Goal: Navigation & Orientation: Find specific page/section

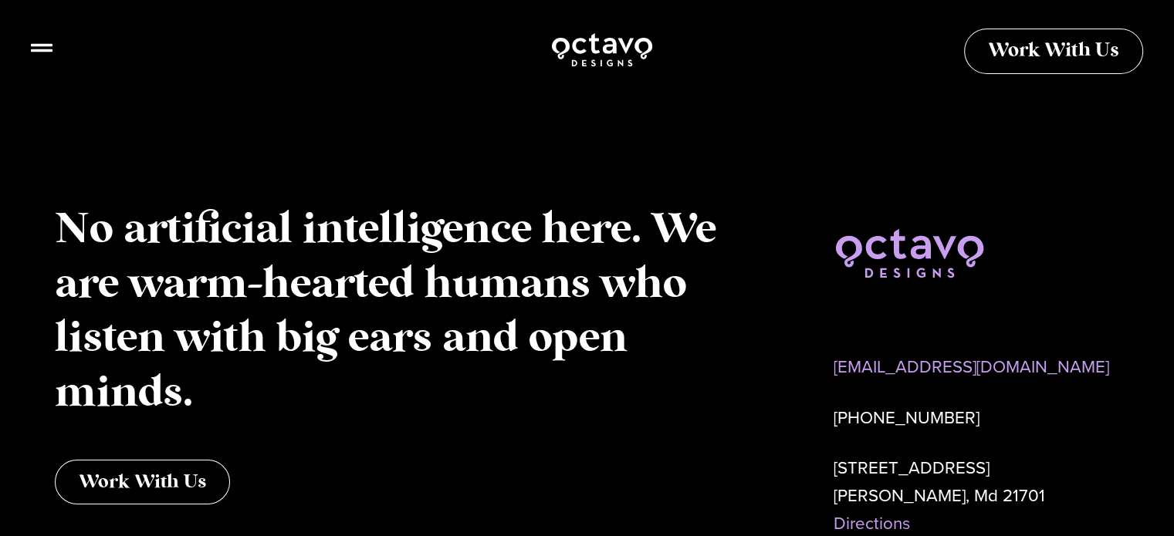
scroll to position [5493, 0]
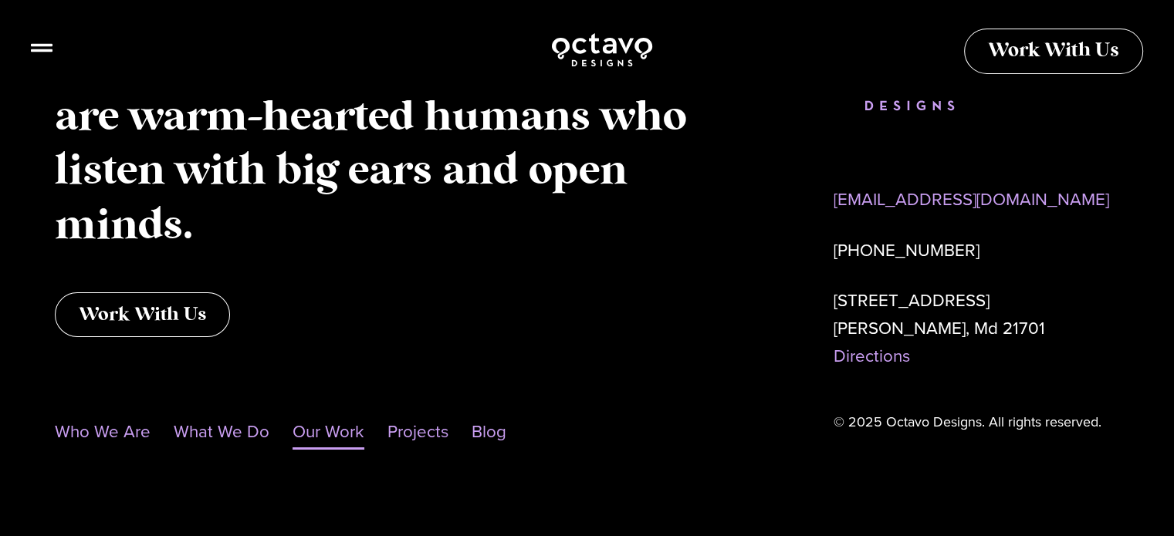
click at [331, 414] on link "Our Work" at bounding box center [329, 432] width 72 height 36
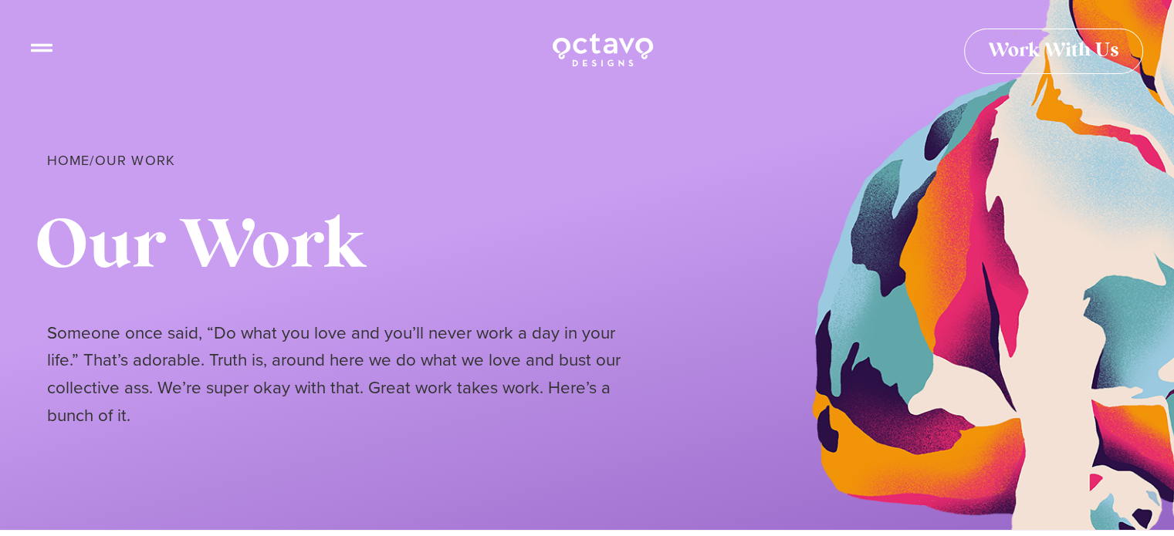
click at [40, 46] on icon at bounding box center [42, 42] width 22 height 22
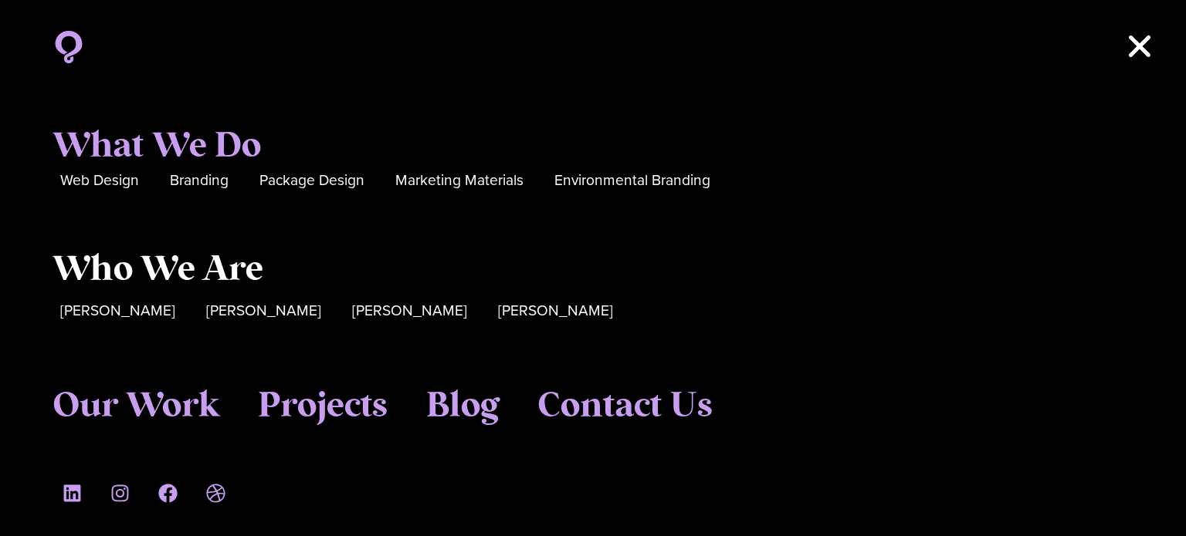
click at [95, 271] on span "Who We Are" at bounding box center [157, 270] width 211 height 42
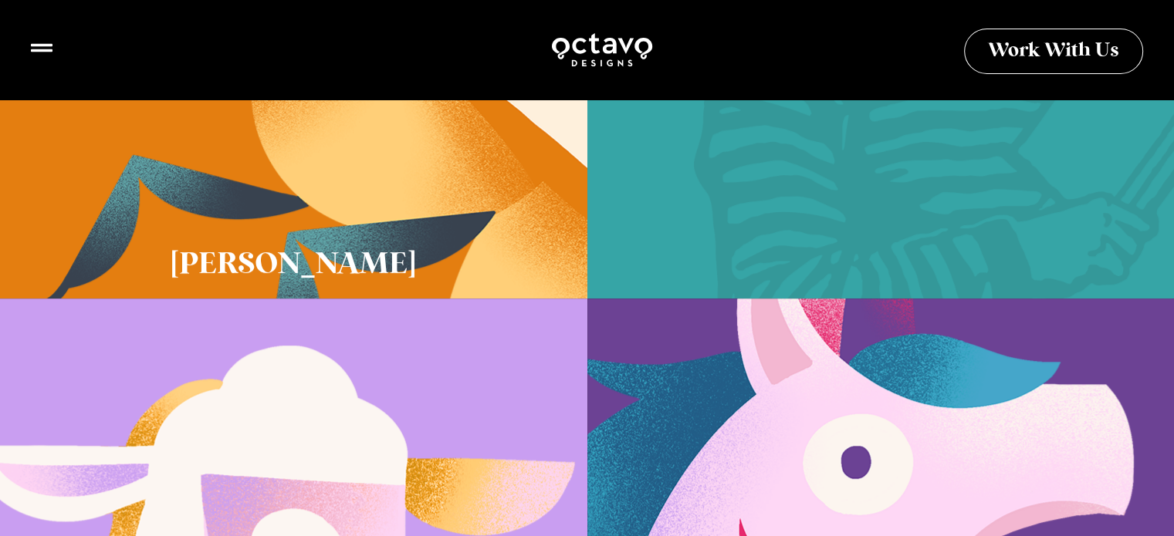
scroll to position [695, 0]
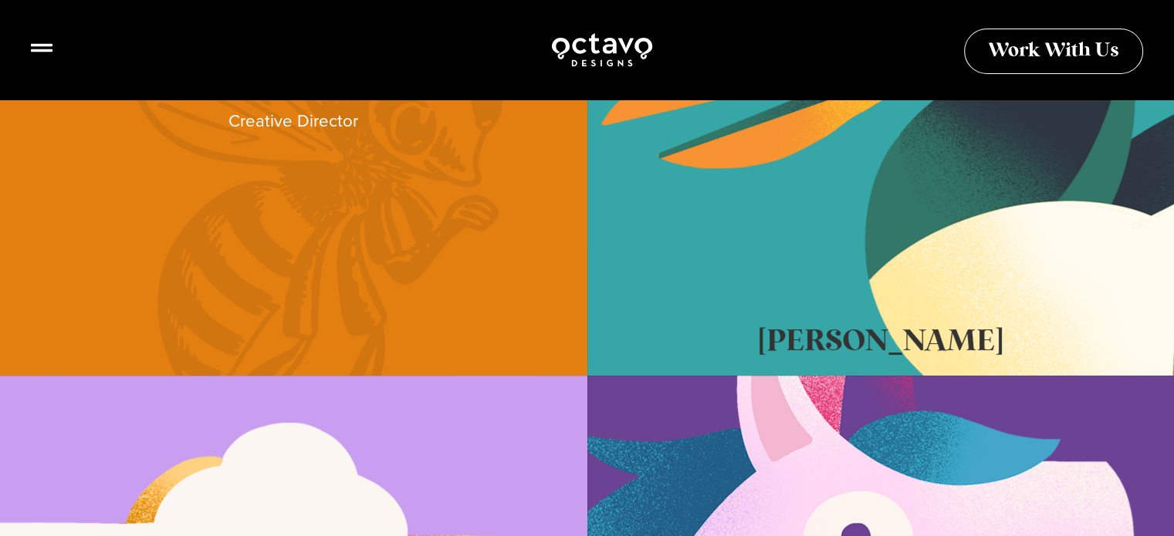
click at [303, 243] on link "Sue Hough" at bounding box center [293, 106] width 587 height 540
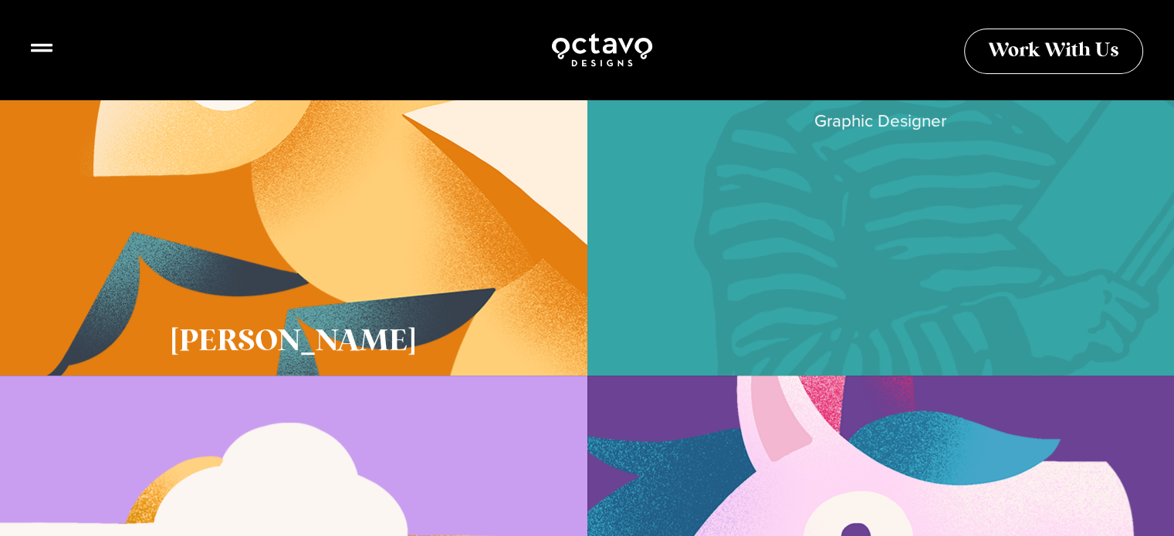
click at [726, 178] on link "Cory McNamee" at bounding box center [880, 106] width 587 height 540
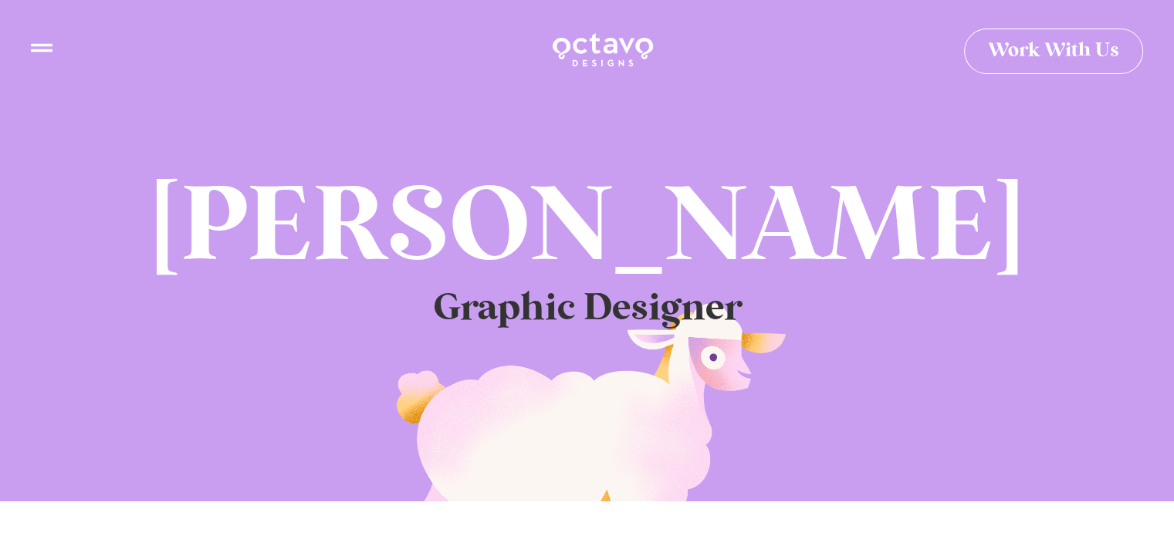
click at [39, 49] on icon at bounding box center [42, 42] width 22 height 22
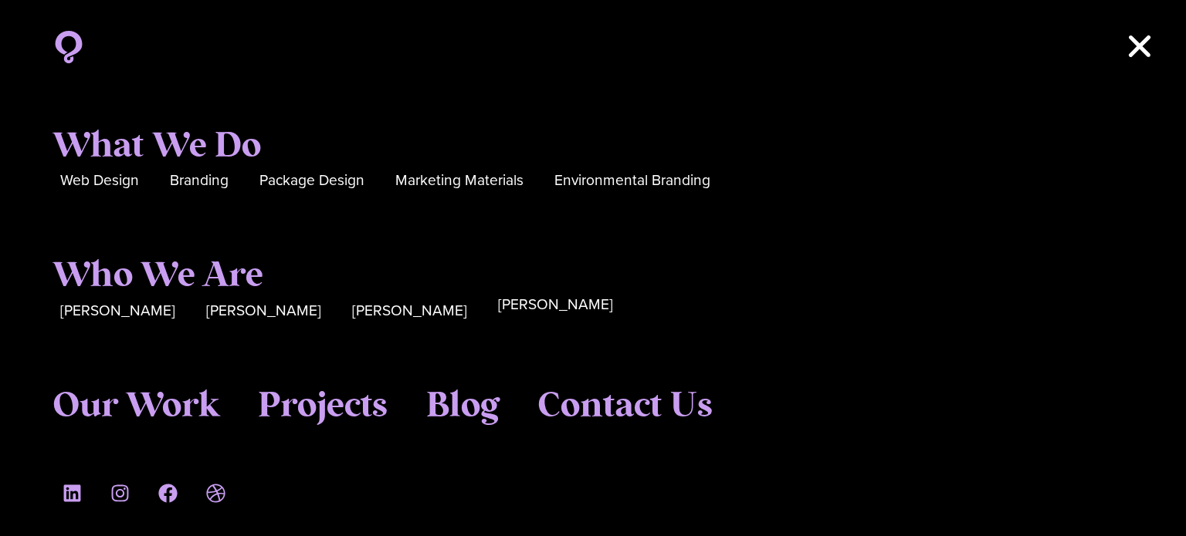
click at [498, 304] on span "[PERSON_NAME]" at bounding box center [555, 305] width 115 height 24
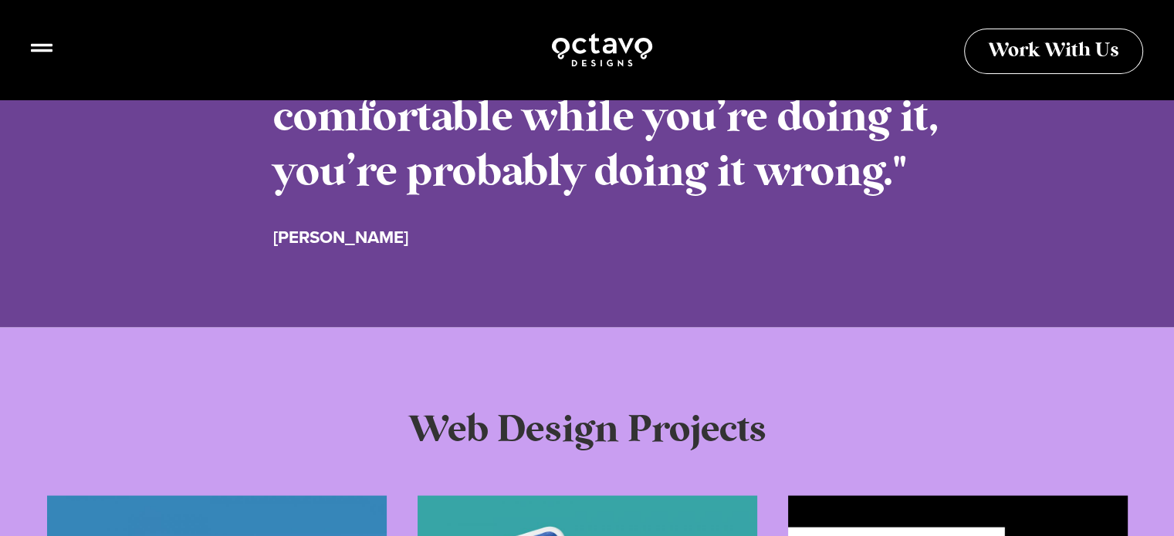
scroll to position [2470, 0]
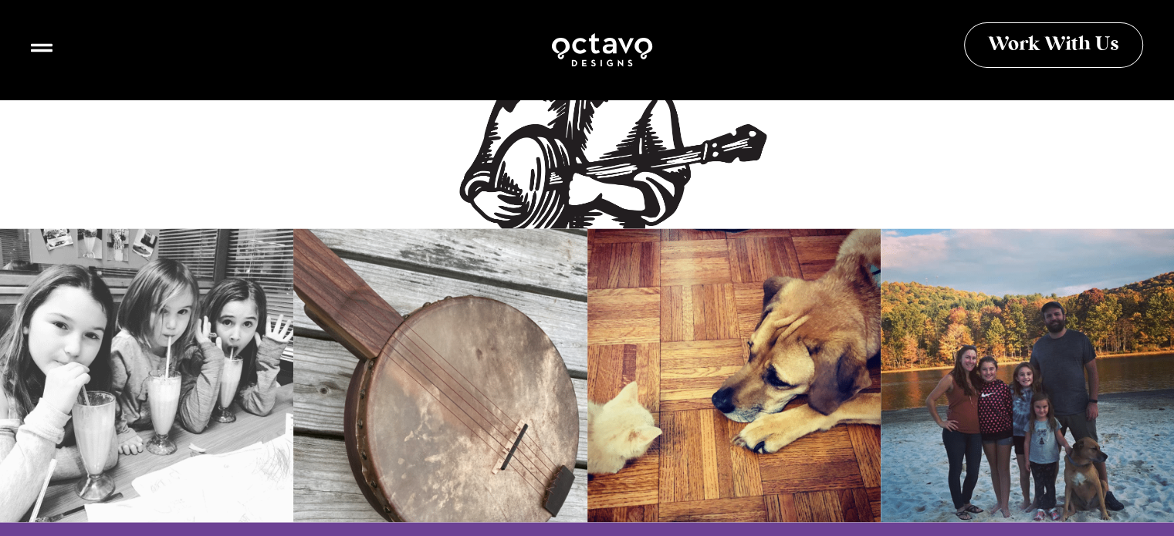
click at [1038, 42] on span "Work With Us" at bounding box center [1053, 45] width 131 height 19
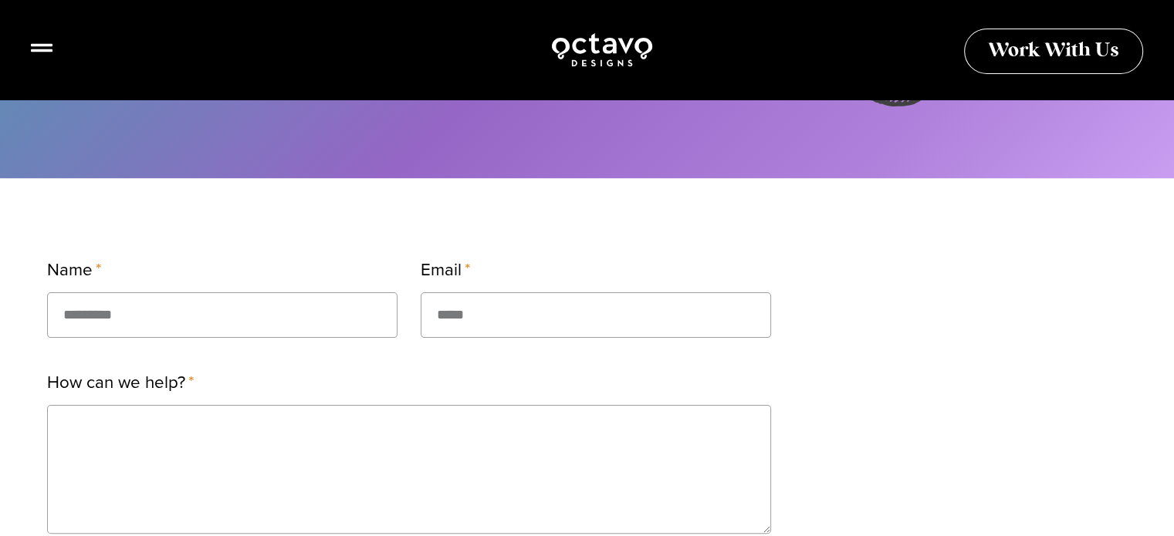
scroll to position [463, 0]
